Goal: Use online tool/utility: Use online tool/utility

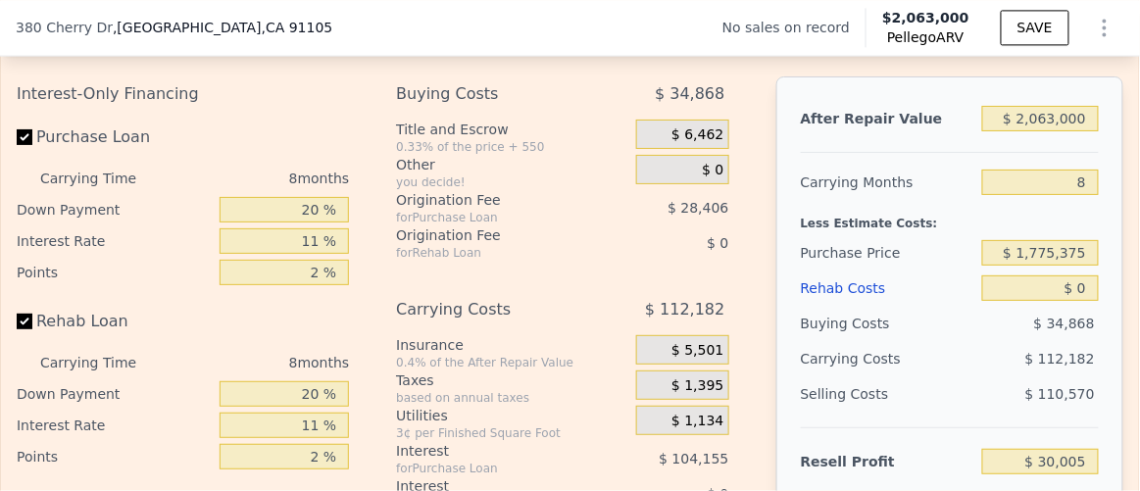
scroll to position [2852, 0]
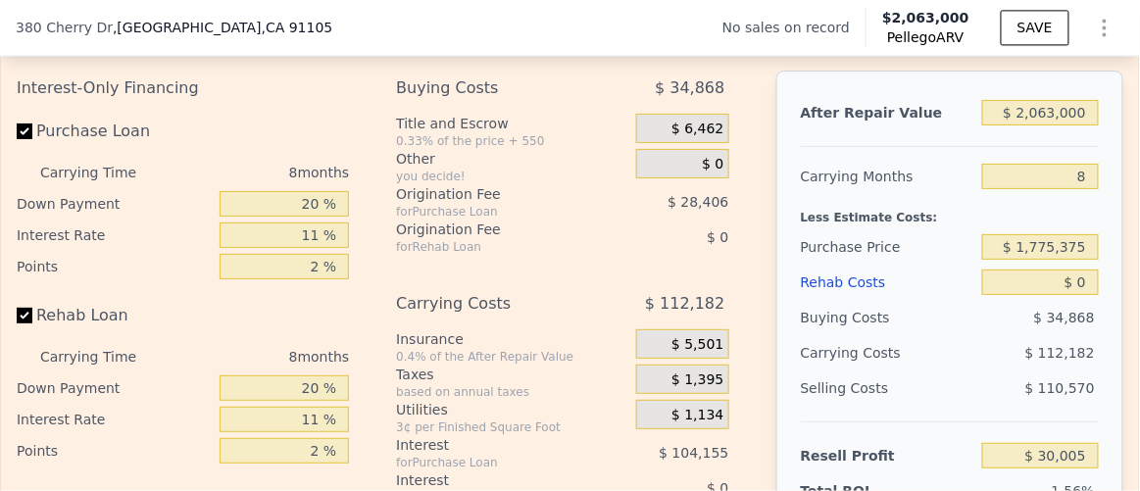
drag, startPoint x: 262, startPoint y: 192, endPoint x: 348, endPoint y: 195, distance: 86.3
click at [348, 195] on div "Interest-Only Financing Purchase Loan Carrying Time 8 months Down Payment 20 % …" at bounding box center [191, 396] width 348 height 651
click at [379, 200] on div "Interest-Only Financing Purchase Loan Carrying Time 8 months Down Payment 20 % …" at bounding box center [570, 396] width 1107 height 651
click at [22, 139] on input "Purchase Loan" at bounding box center [25, 132] width 16 height 16
checkbox input "false"
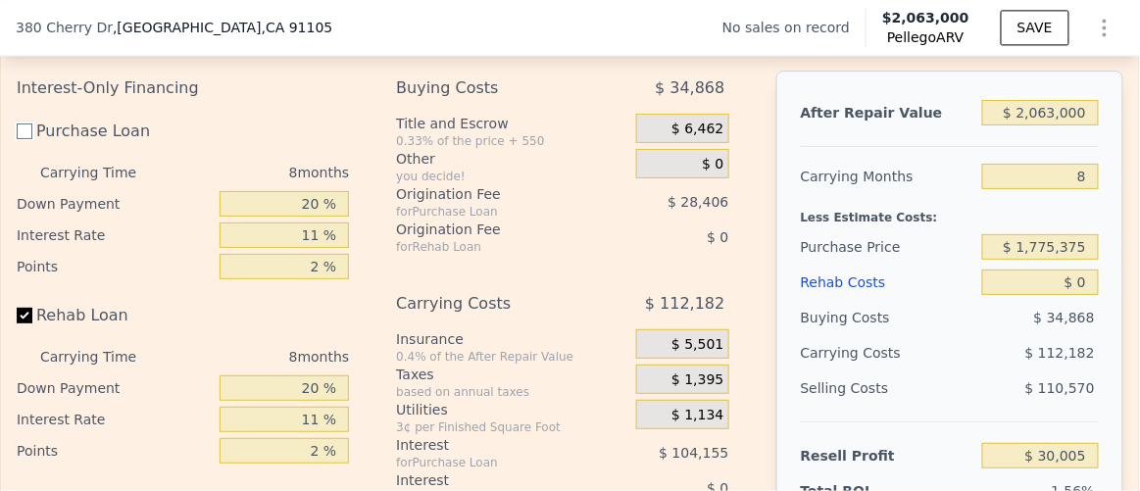
type input "$ 162,563"
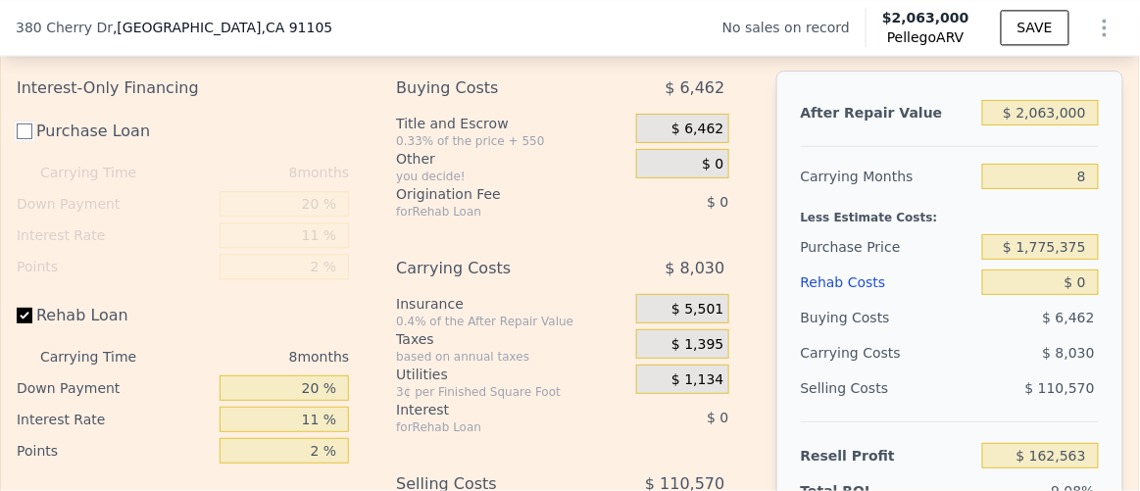
click at [25, 139] on input "Purchase Loan" at bounding box center [25, 132] width 16 height 16
checkbox input "true"
type input "$ 30,005"
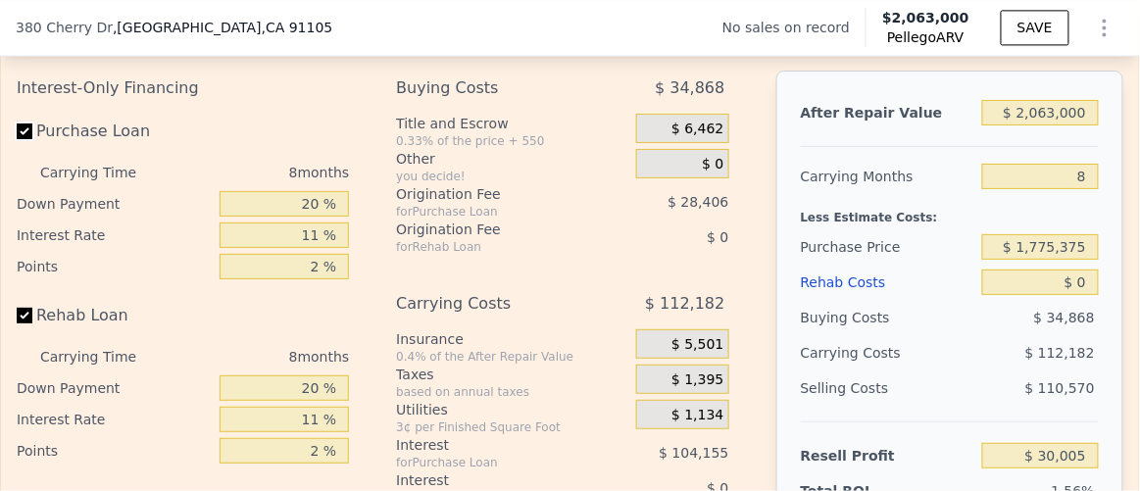
click at [25, 139] on input "Purchase Loan" at bounding box center [25, 132] width 16 height 16
checkbox input "false"
type input "$ 162,563"
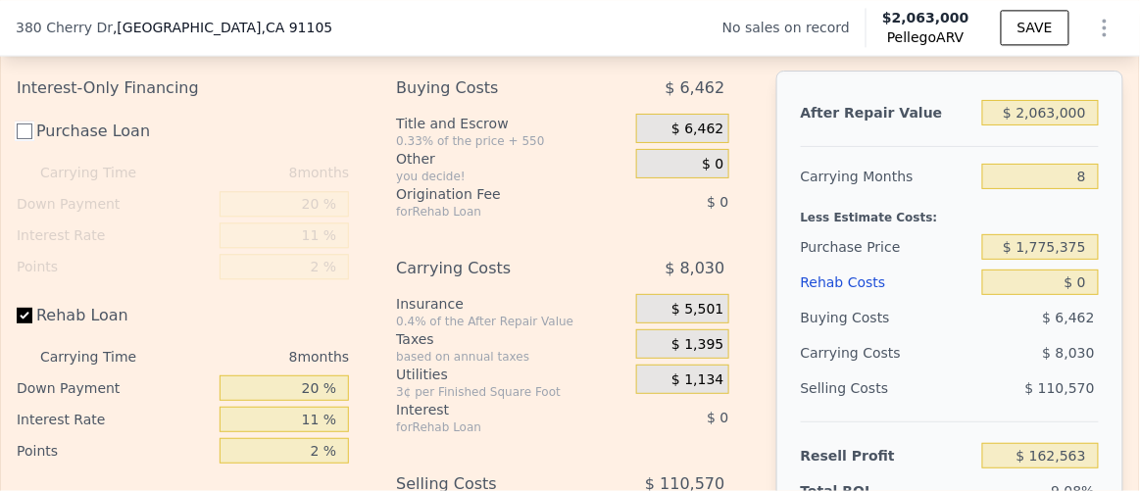
click at [25, 139] on input "Purchase Loan" at bounding box center [25, 132] width 16 height 16
checkbox input "true"
type input "$ 30,005"
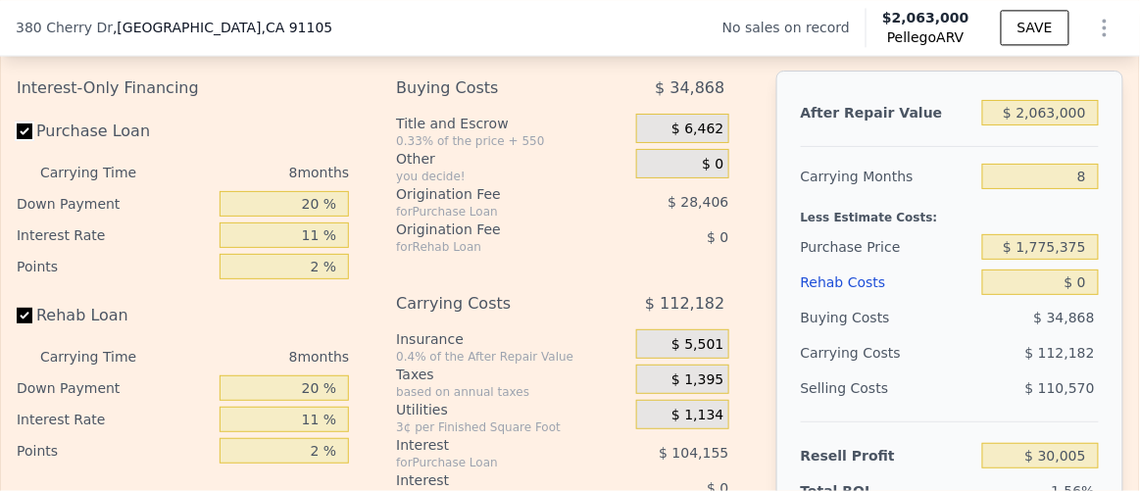
click at [26, 139] on input "Purchase Loan" at bounding box center [25, 132] width 16 height 16
checkbox input "false"
type input "$ 162,563"
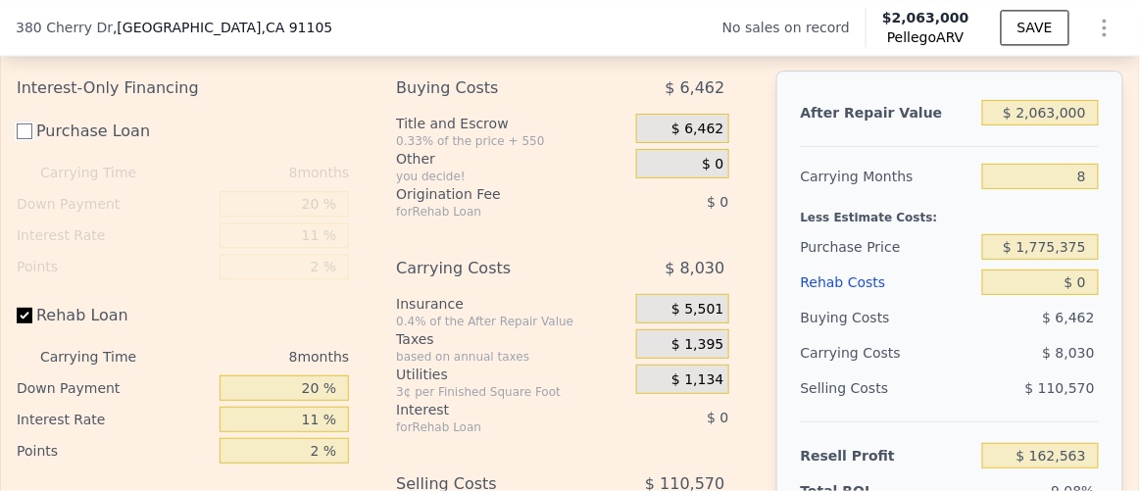
click at [26, 139] on input "Purchase Loan" at bounding box center [25, 132] width 16 height 16
checkbox input "true"
type input "$ 30,005"
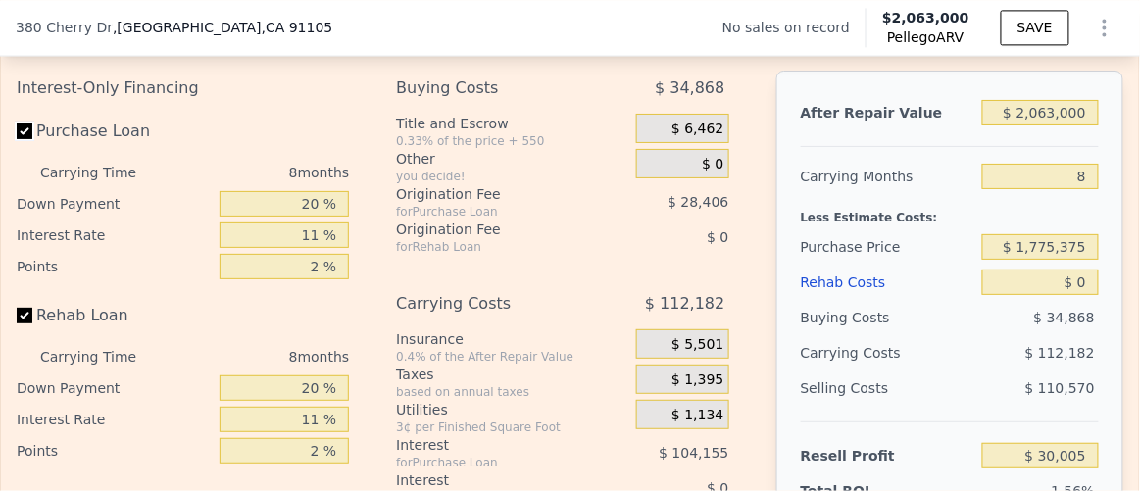
click at [26, 139] on input "Purchase Loan" at bounding box center [25, 132] width 16 height 16
checkbox input "false"
type input "$ 162,563"
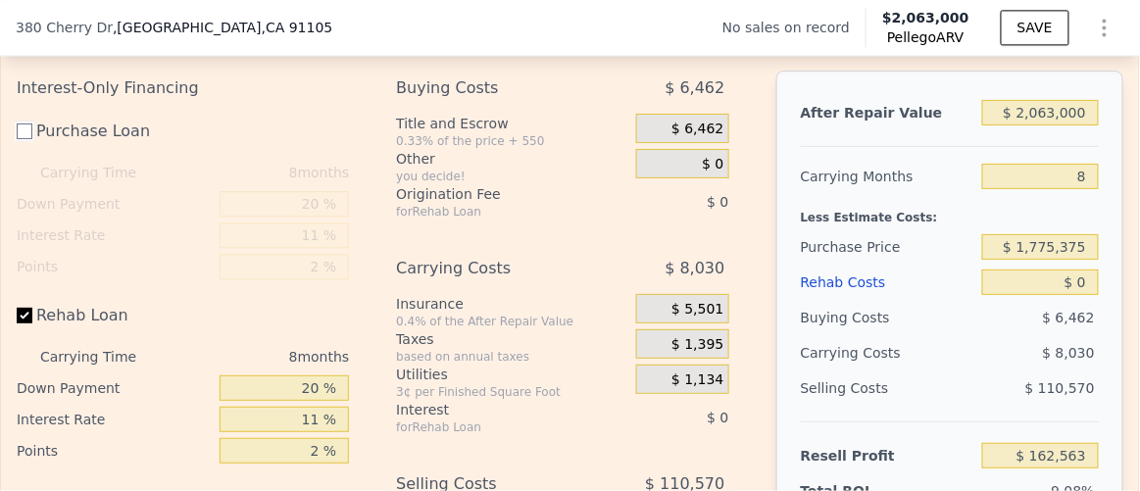
click at [26, 139] on input "Purchase Loan" at bounding box center [25, 132] width 16 height 16
checkbox input "true"
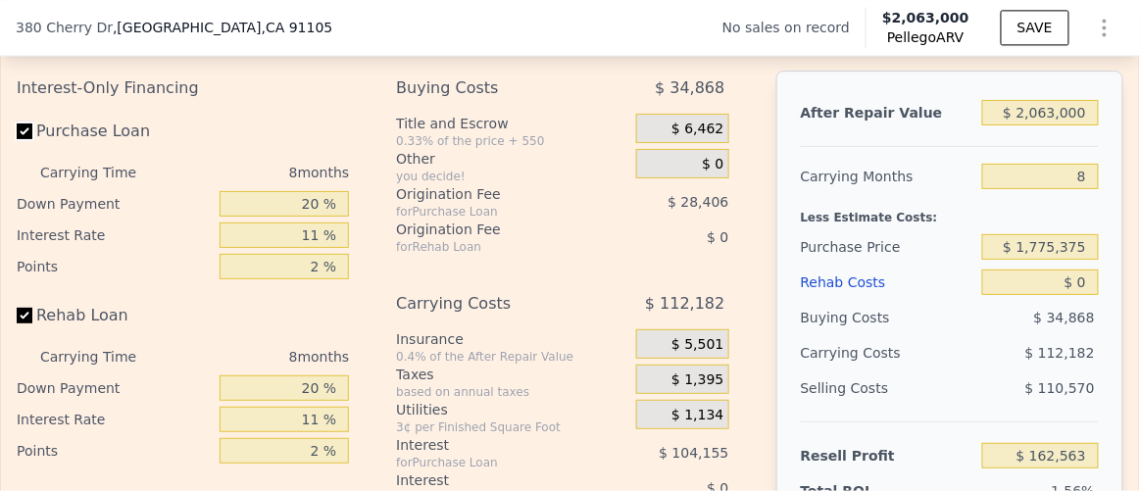
type input "$ 30,005"
click at [26, 139] on input "Purchase Loan" at bounding box center [25, 132] width 16 height 16
checkbox input "false"
type input "$ 162,563"
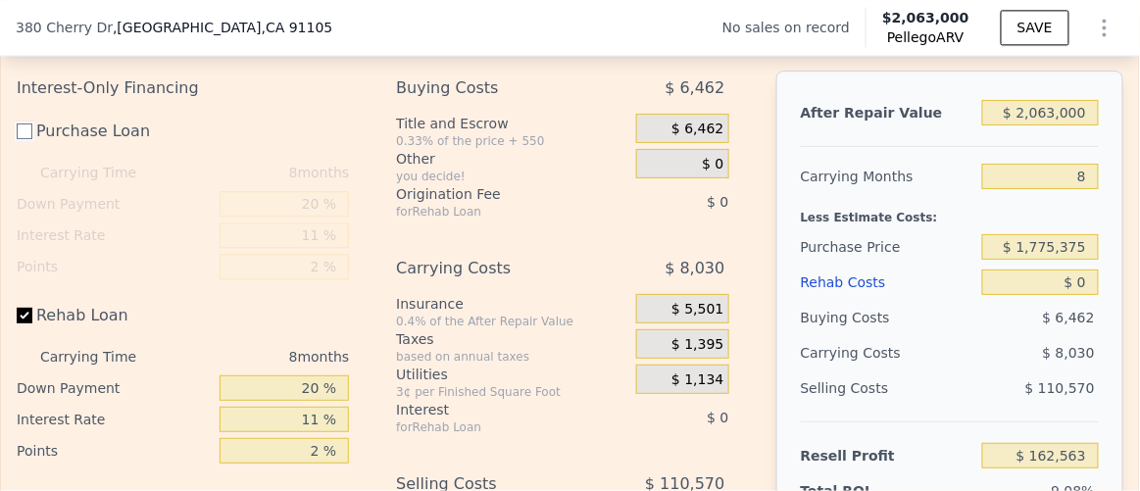
click at [26, 139] on input "Purchase Loan" at bounding box center [25, 132] width 16 height 16
checkbox input "true"
type input "$ 30,005"
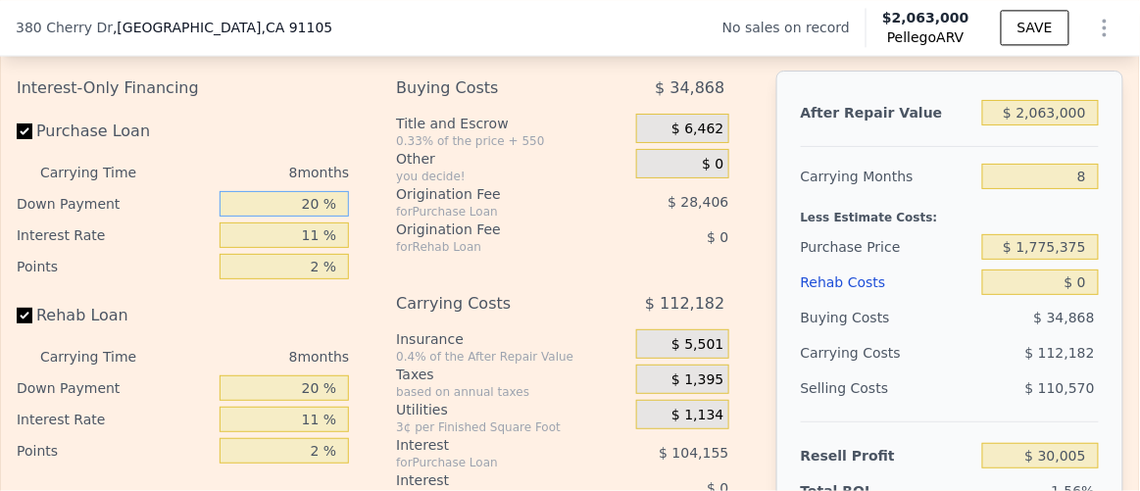
drag, startPoint x: 274, startPoint y: 230, endPoint x: 413, endPoint y: 213, distance: 139.3
click at [413, 213] on div "Interest-Only Financing Purchase Loan Carrying Time 8 months Down Payment 20 % …" at bounding box center [570, 396] width 1107 height 651
type input "0 %"
type input "-$ 3,137"
type input "0 %"
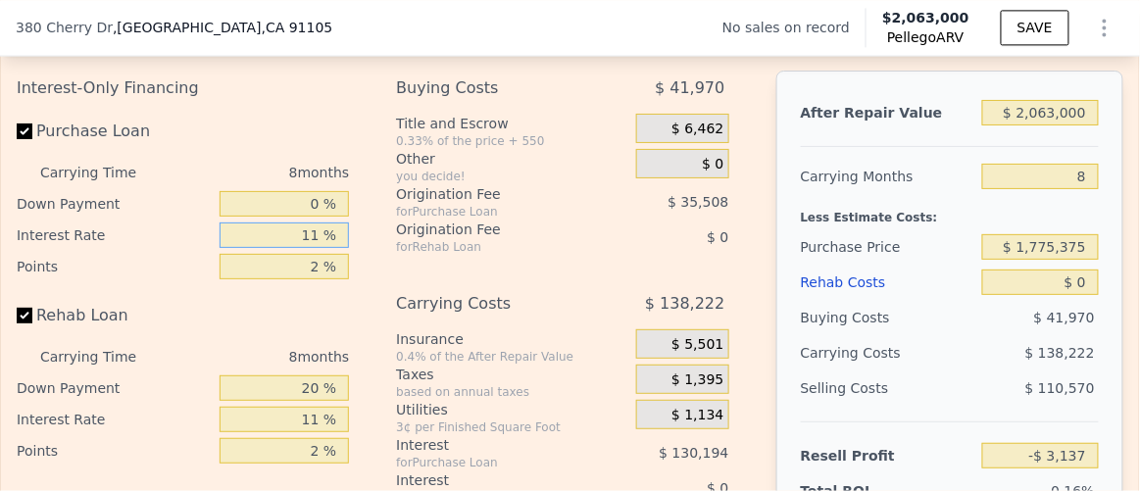
drag, startPoint x: 302, startPoint y: 266, endPoint x: 499, endPoint y: 260, distance: 197.1
click at [499, 260] on div "Interest-Only Financing Purchase Loan Carrying Time 8 months Down Payment 0 % I…" at bounding box center [570, 396] width 1107 height 651
type input "0 %"
type input "$ 127,055"
type input "0 %"
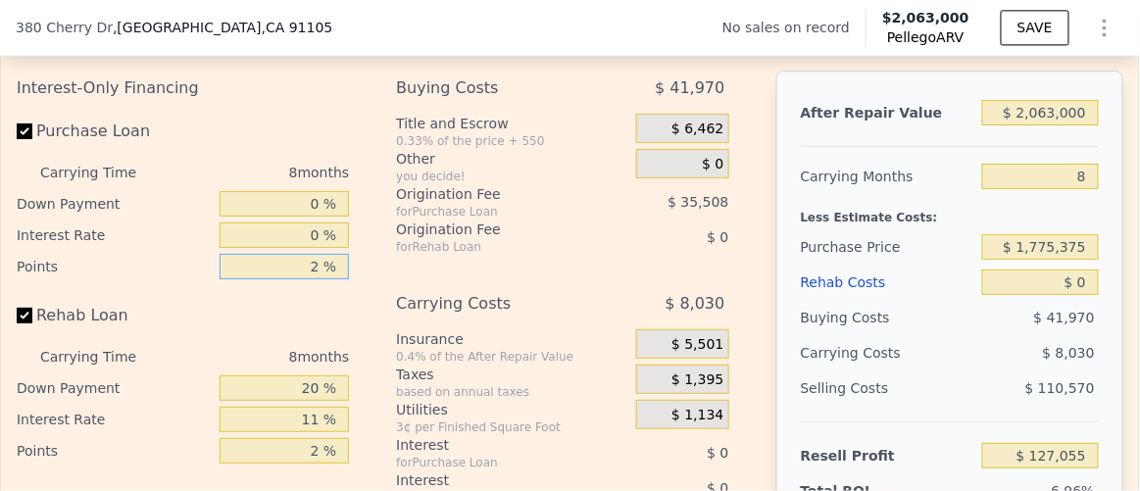
drag, startPoint x: 298, startPoint y: 291, endPoint x: 444, endPoint y: 290, distance: 146.1
click at [444, 290] on div "Interest-Only Financing Purchase Loan Carrying Time 8 months Down Payment 0 % I…" at bounding box center [570, 396] width 1107 height 651
type input "0 %"
type input "$ 162,563"
type input "0 %"
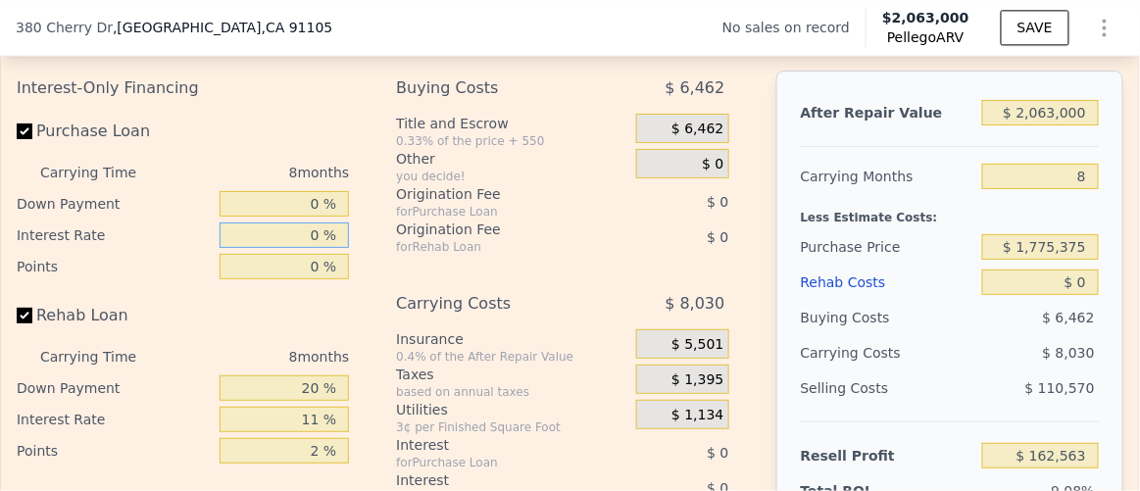
drag, startPoint x: 311, startPoint y: 256, endPoint x: 409, endPoint y: 251, distance: 98.2
click at [409, 251] on div "Interest-Only Financing Purchase Loan Carrying Time 8 months Down Payment 0 % I…" at bounding box center [570, 396] width 1107 height 651
type input "1 %"
type input "$ 150,731"
type input "10 %"
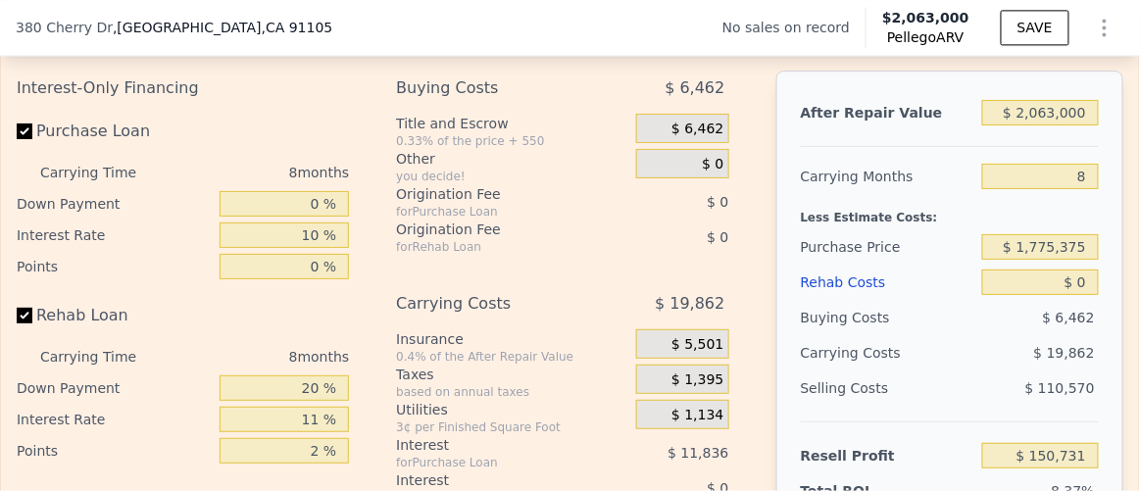
type input "$ 44,203"
drag, startPoint x: 402, startPoint y: 260, endPoint x: 412, endPoint y: 270, distance: 13.9
click at [409, 255] on div "Origination Fee for Rehab Loan" at bounding box center [493, 237] width 195 height 35
drag, startPoint x: 339, startPoint y: 260, endPoint x: 404, endPoint y: 263, distance: 64.8
click at [404, 262] on div "Interest-Only Financing Purchase Loan Carrying Time 8 months Down Payment 0 % I…" at bounding box center [570, 396] width 1107 height 651
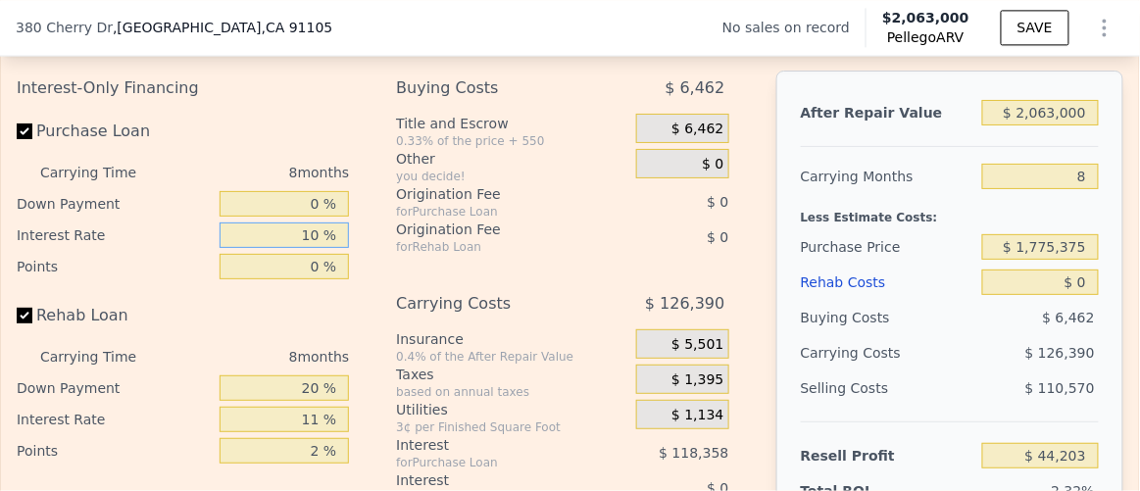
type input "0 %"
type input "$ 162,563"
click at [429, 255] on div "for Rehab Loan" at bounding box center [493, 247] width 195 height 16
drag, startPoint x: 319, startPoint y: 263, endPoint x: 412, endPoint y: 257, distance: 93.3
click at [412, 257] on div "Interest-Only Financing Purchase Loan Carrying Time 8 months Down Payment 0 % I…" at bounding box center [570, 396] width 1107 height 651
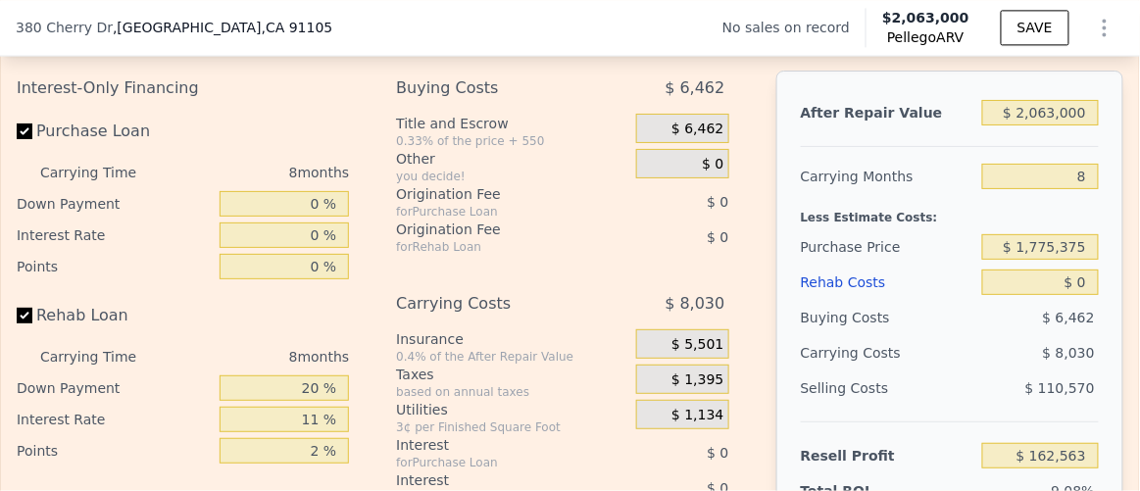
drag, startPoint x: 412, startPoint y: 257, endPoint x: 457, endPoint y: 272, distance: 47.4
click at [421, 255] on div "Origination Fee for Rehab Loan" at bounding box center [493, 237] width 195 height 35
click at [457, 255] on div "for Rehab Loan" at bounding box center [493, 247] width 195 height 16
click at [312, 248] on input "0 %" at bounding box center [285, 235] width 130 height 25
drag, startPoint x: 301, startPoint y: 256, endPoint x: 385, endPoint y: 257, distance: 84.3
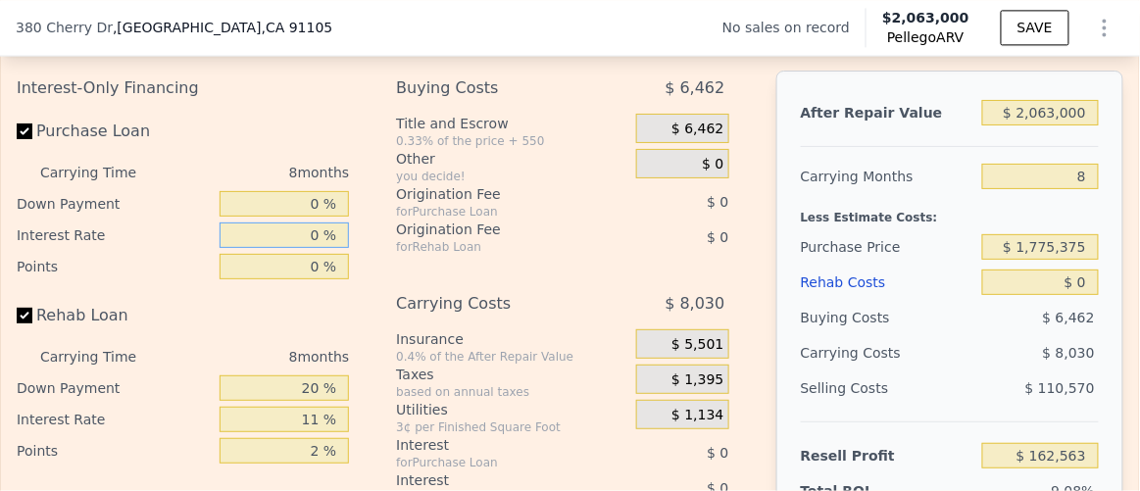
click at [385, 257] on div "Interest-Only Financing Purchase Loan Carrying Time 8 months Down Payment 0 % I…" at bounding box center [570, 396] width 1107 height 651
type input "1 %"
type input "$ 150,731"
type input "10 %"
type input "$ 44,203"
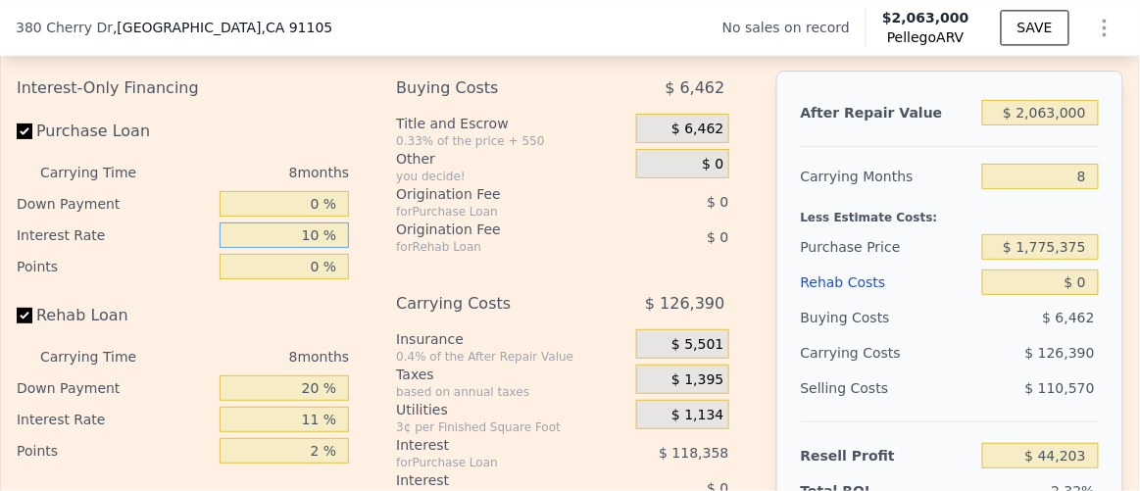
type input "10 %"
click at [481, 239] on div "Origination Fee" at bounding box center [493, 230] width 195 height 20
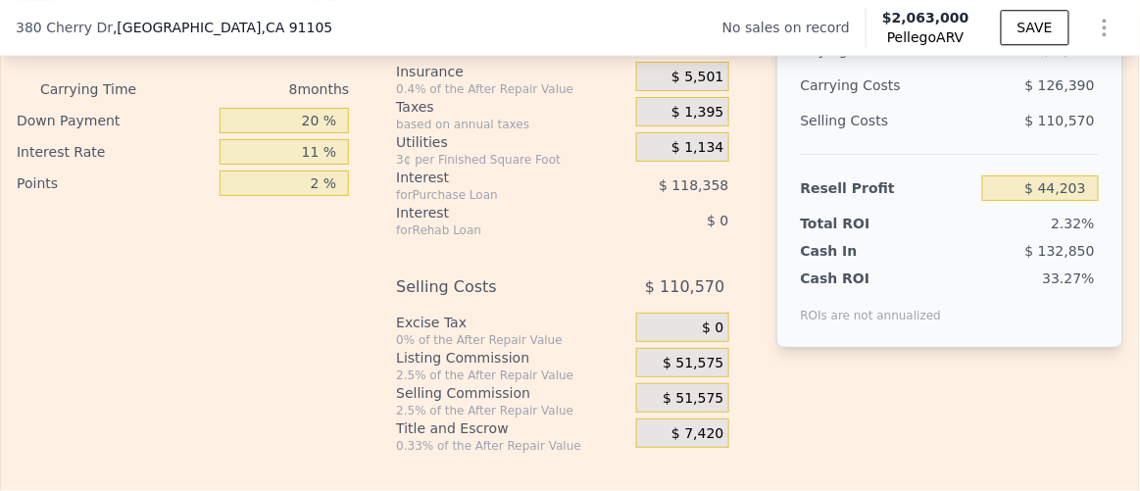
scroll to position [3118, 0]
type input "$ 30,005"
